Goal: Download file/media

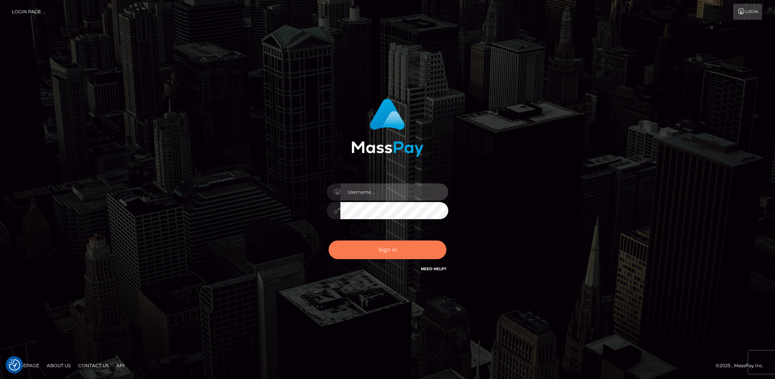
type input "hengland"
click at [377, 243] on button "Sign in" at bounding box center [388, 249] width 118 height 19
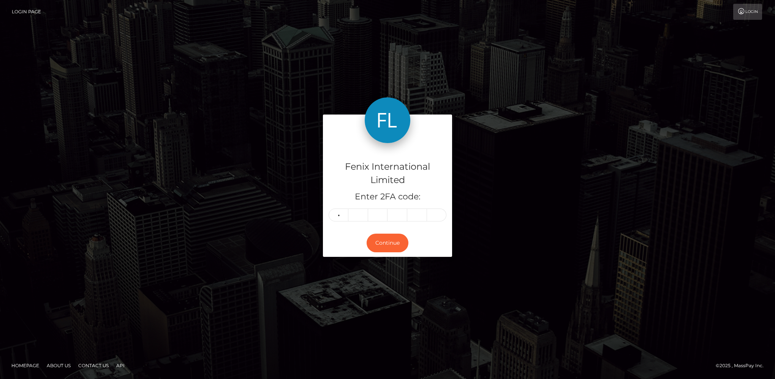
type input "7"
type input "6"
type input "4"
type input "2"
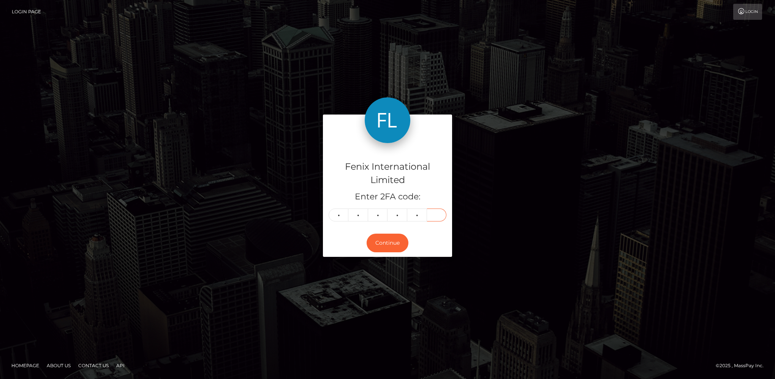
type input "3"
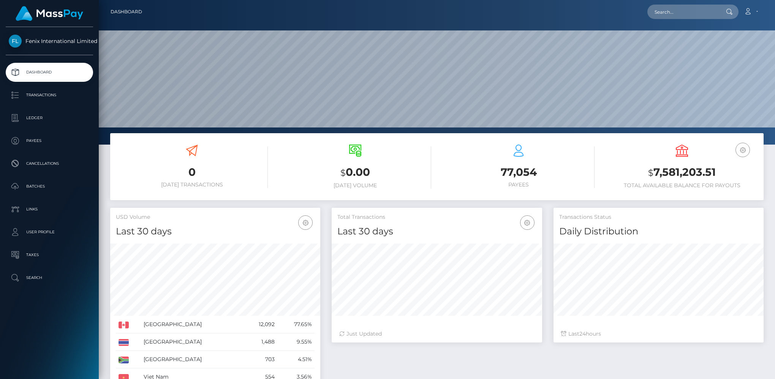
scroll to position [135, 210]
click at [41, 184] on p "Batches" at bounding box center [49, 186] width 81 height 11
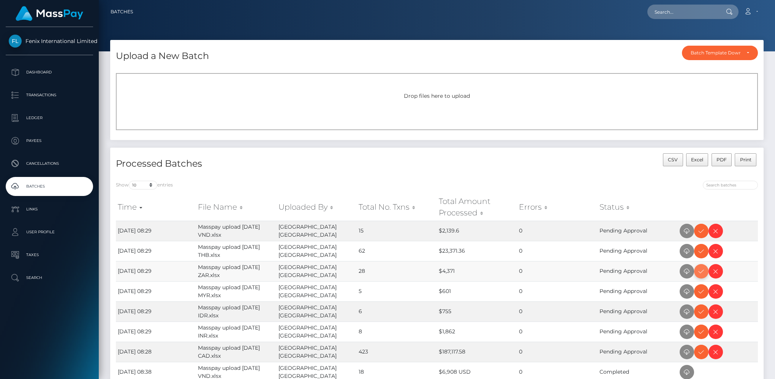
click at [699, 269] on icon at bounding box center [701, 271] width 9 height 10
drag, startPoint x: 698, startPoint y: 230, endPoint x: 775, endPoint y: 208, distance: 80.2
click at [698, 230] on icon at bounding box center [701, 231] width 9 height 10
drag, startPoint x: 701, startPoint y: 252, endPoint x: 718, endPoint y: 244, distance: 19.7
click at [701, 252] on icon at bounding box center [701, 251] width 9 height 10
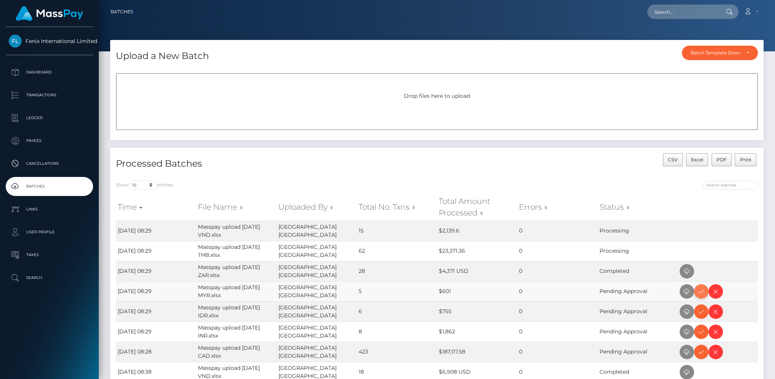
click at [700, 290] on icon at bounding box center [701, 292] width 9 height 10
drag, startPoint x: 699, startPoint y: 328, endPoint x: 728, endPoint y: 312, distance: 33.0
click at [699, 328] on icon at bounding box center [701, 332] width 9 height 10
drag, startPoint x: 702, startPoint y: 312, endPoint x: 768, endPoint y: 293, distance: 69.1
click at [702, 312] on icon at bounding box center [701, 312] width 9 height 10
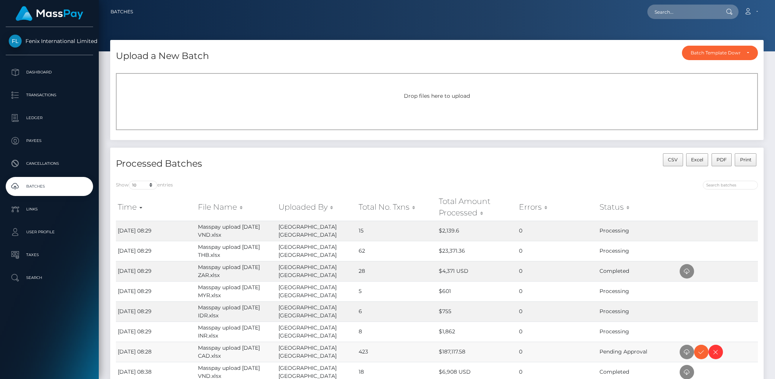
drag, startPoint x: 703, startPoint y: 351, endPoint x: 646, endPoint y: 347, distance: 56.8
click at [703, 351] on icon at bounding box center [701, 352] width 9 height 10
